Goal: Task Accomplishment & Management: Manage account settings

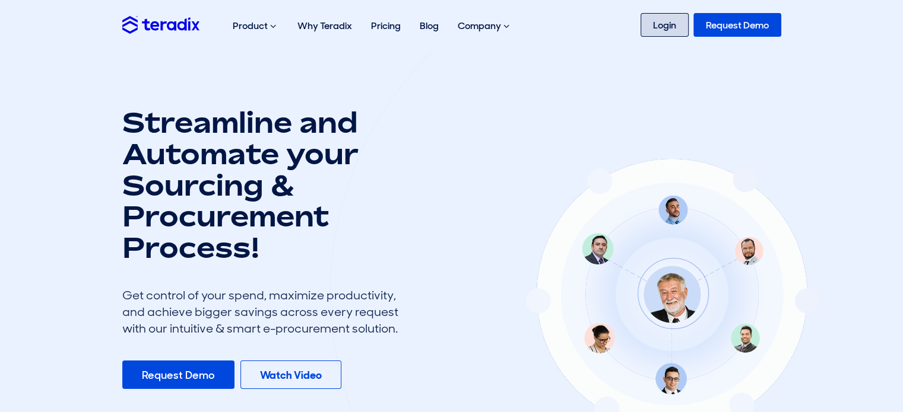
click at [669, 28] on link "Login" at bounding box center [664, 25] width 48 height 24
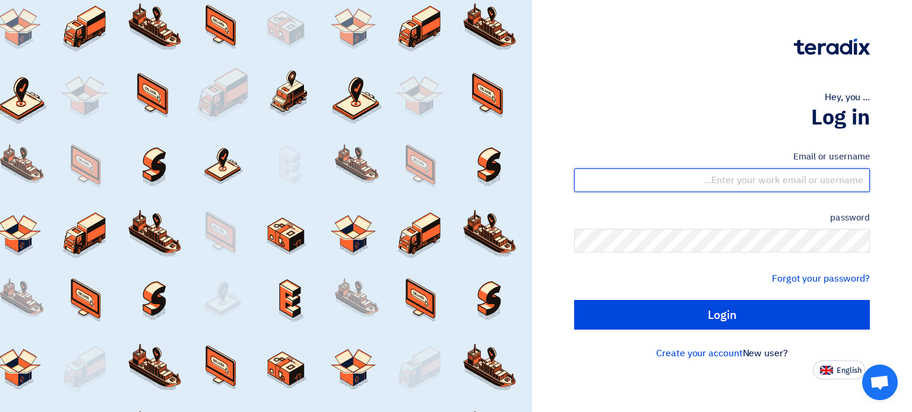
click at [701, 177] on input "text" at bounding box center [722, 181] width 296 height 24
type input "john.dejose@cenomi.com"
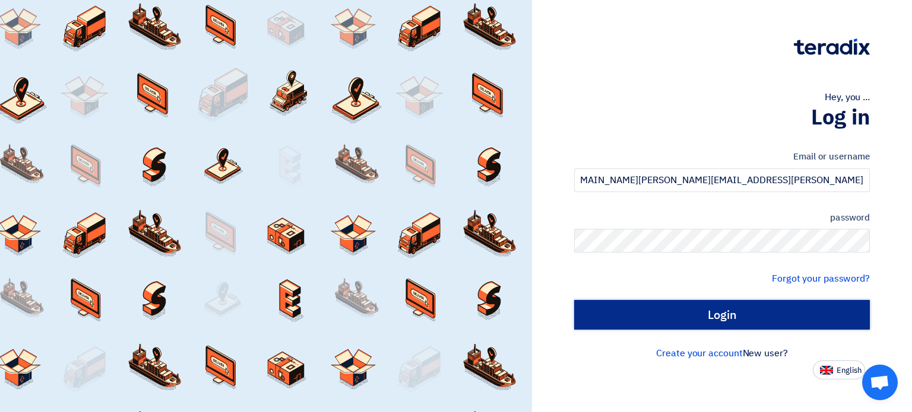
click at [718, 314] on input "Login" at bounding box center [722, 315] width 296 height 30
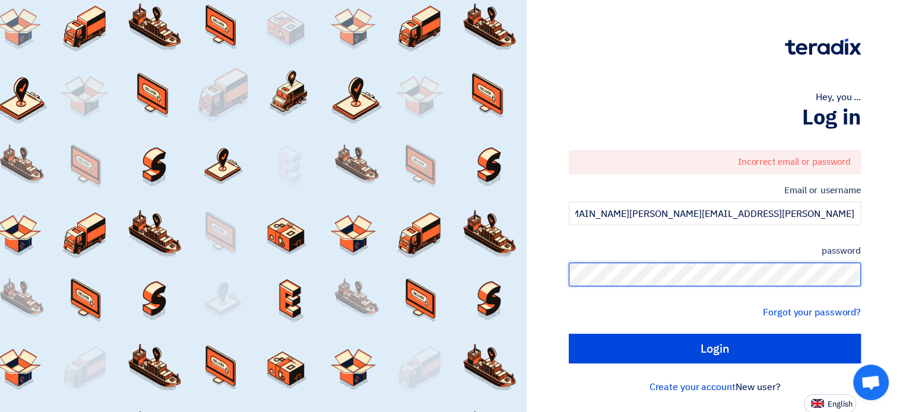
click at [903, 299] on html "Hey, you ... Log in Incorrect email or password Email or username john.dejose@c…" at bounding box center [451, 207] width 903 height 414
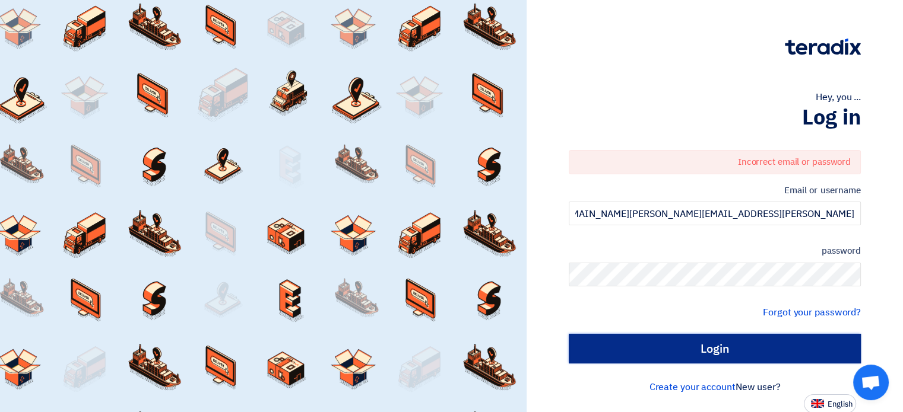
click at [817, 335] on input "Login" at bounding box center [715, 349] width 292 height 30
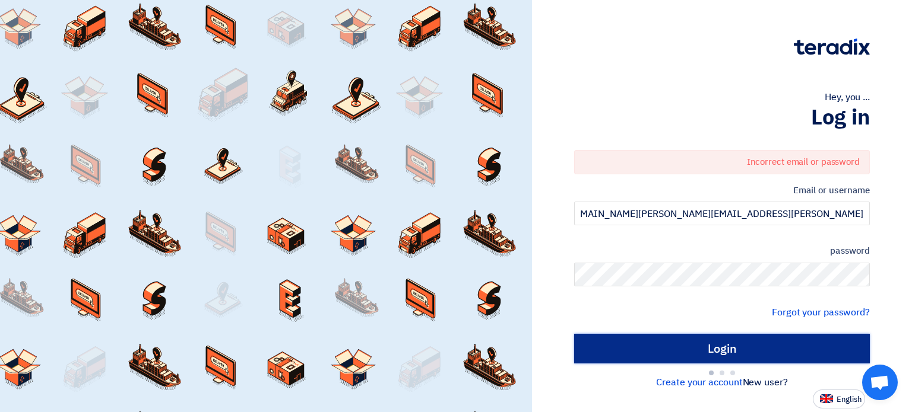
type input "Sign in"
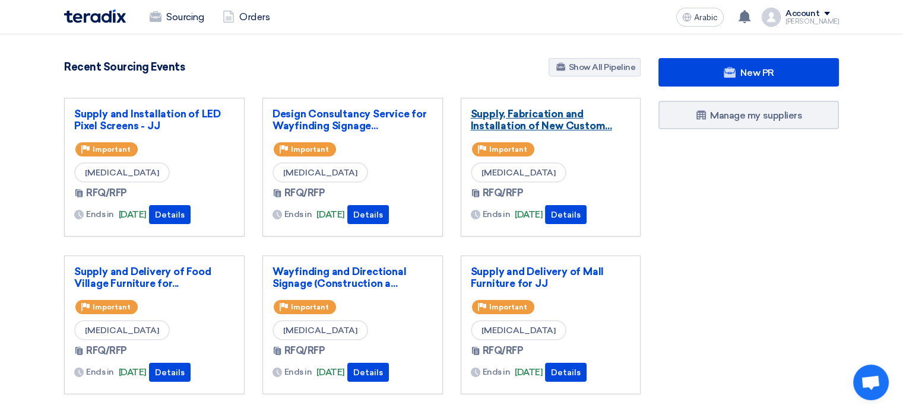
click at [573, 120] on font "Supply, Fabrication and Installation of New Custom..." at bounding box center [541, 120] width 141 height 24
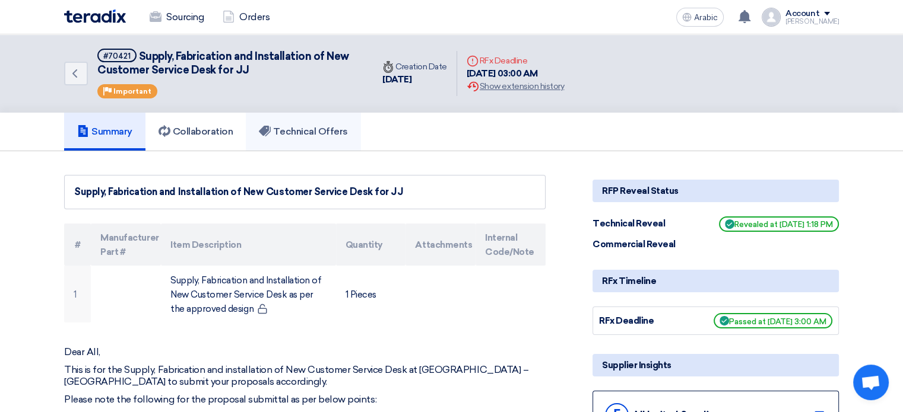
click at [295, 137] on h5 "Technical Offers" at bounding box center [303, 132] width 88 height 12
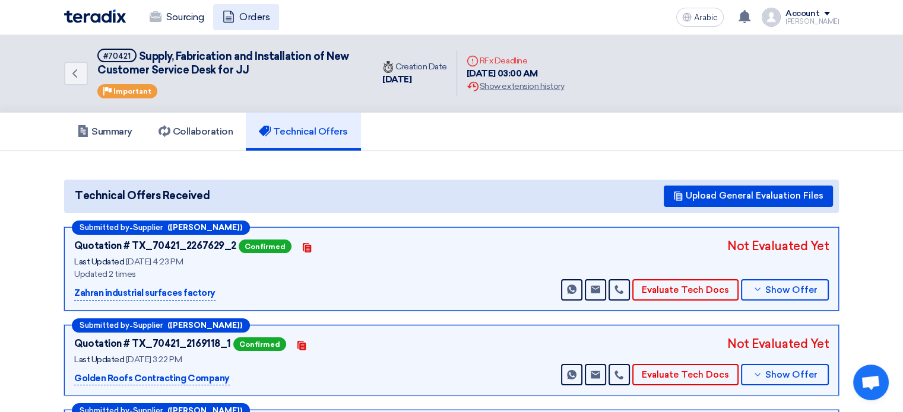
click at [256, 20] on font "Orders" at bounding box center [254, 16] width 30 height 11
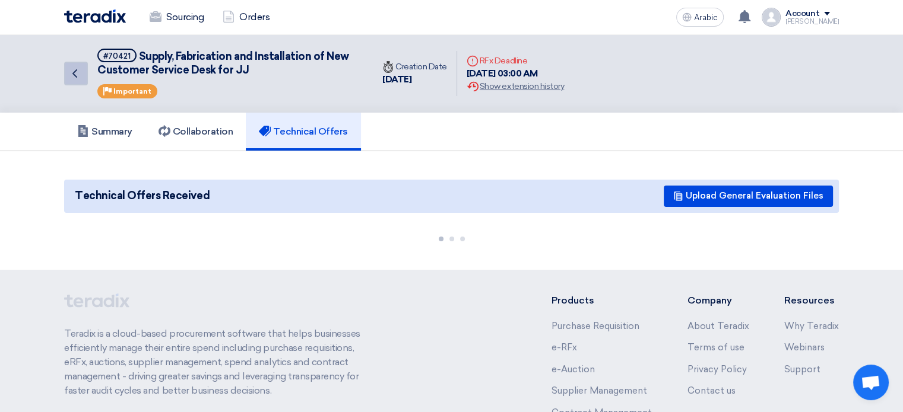
click at [76, 74] on icon "Back" at bounding box center [75, 73] width 14 height 14
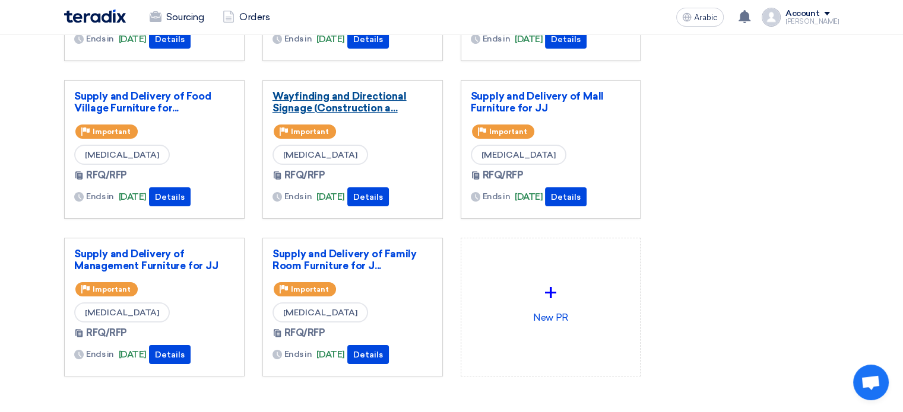
scroll to position [178, 0]
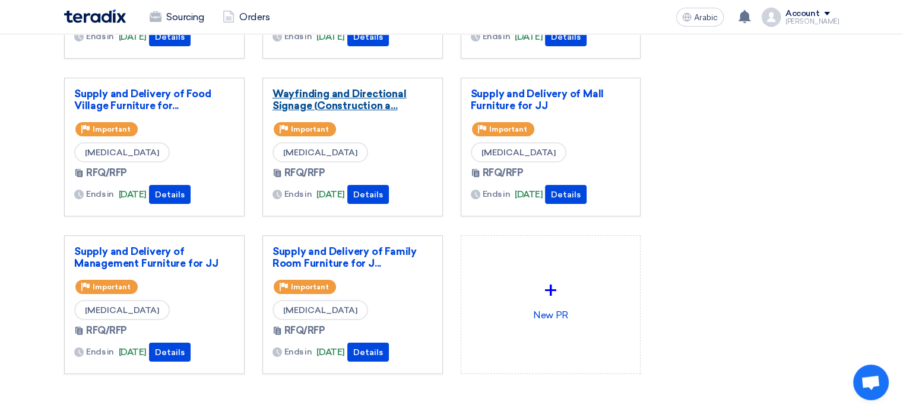
click at [345, 104] on font "Wayfinding and Directional Signage (Construction a..." at bounding box center [339, 100] width 134 height 24
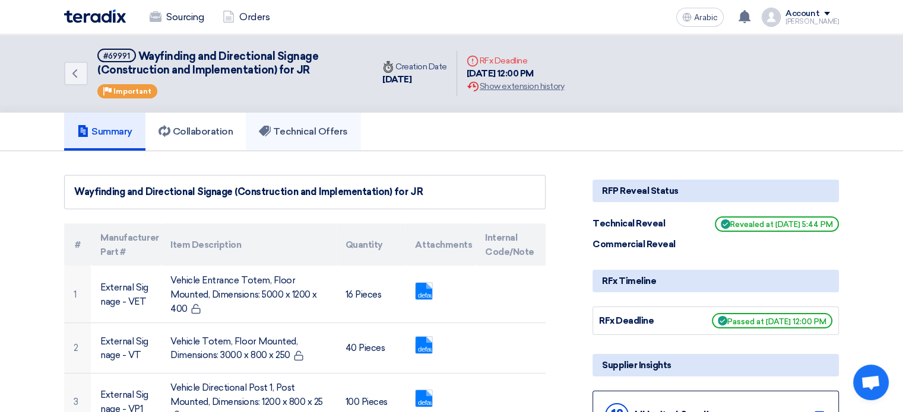
click at [305, 138] on link "Technical Offers" at bounding box center [303, 132] width 115 height 38
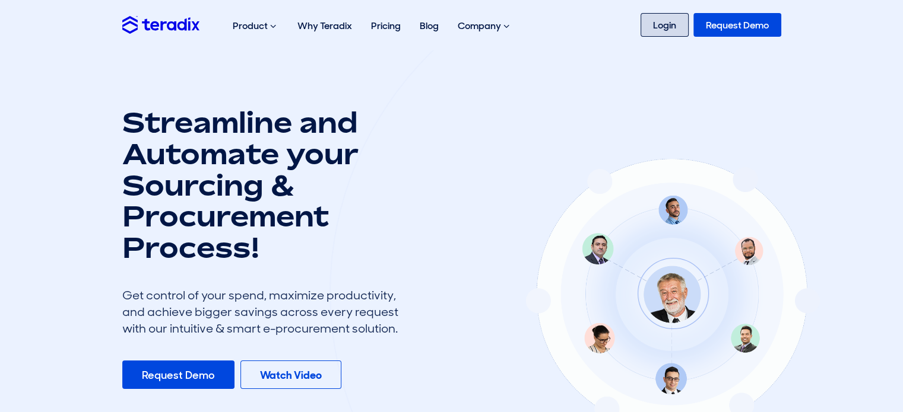
click at [674, 23] on link "Login" at bounding box center [664, 25] width 48 height 24
